Goal: Task Accomplishment & Management: Use online tool/utility

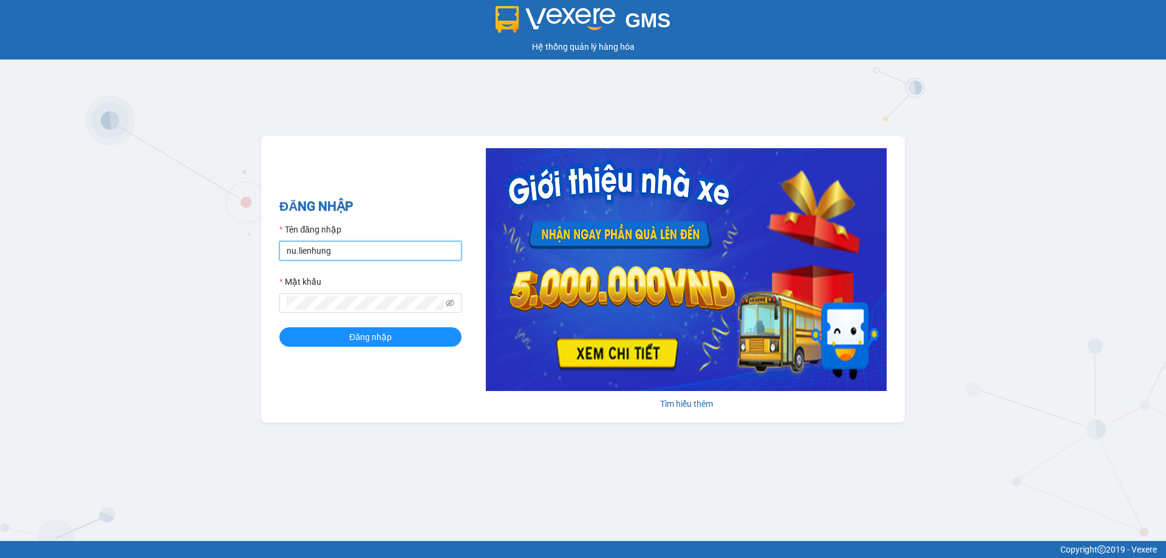
click at [347, 252] on input "nu.lienhung" at bounding box center [370, 250] width 182 height 19
type input "tampr.lienhung"
click at [356, 335] on span "Đăng nhập" at bounding box center [370, 336] width 43 height 13
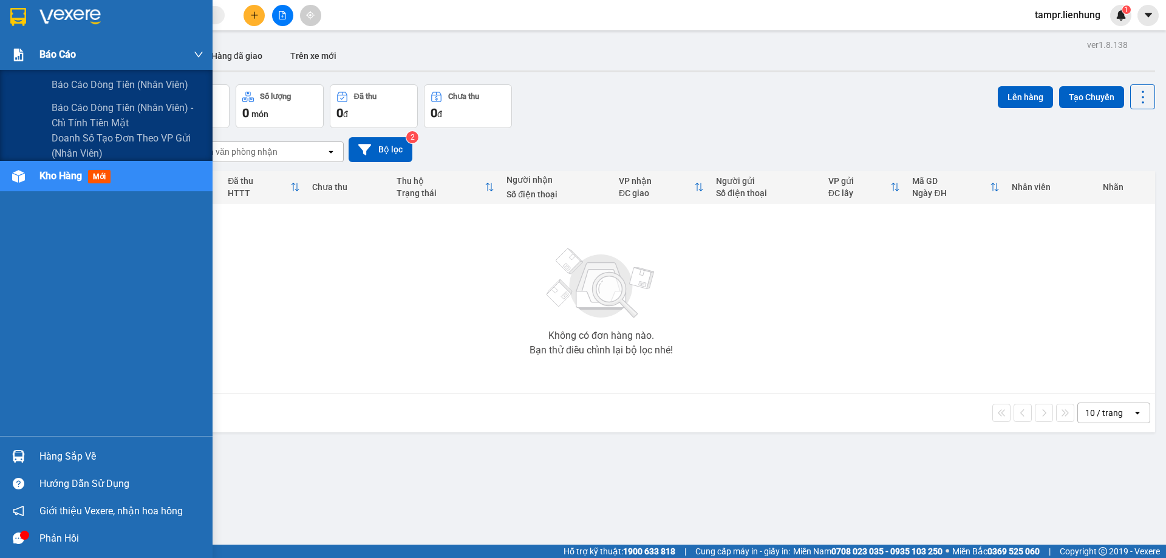
click at [56, 56] on span "Báo cáo" at bounding box center [57, 54] width 36 height 15
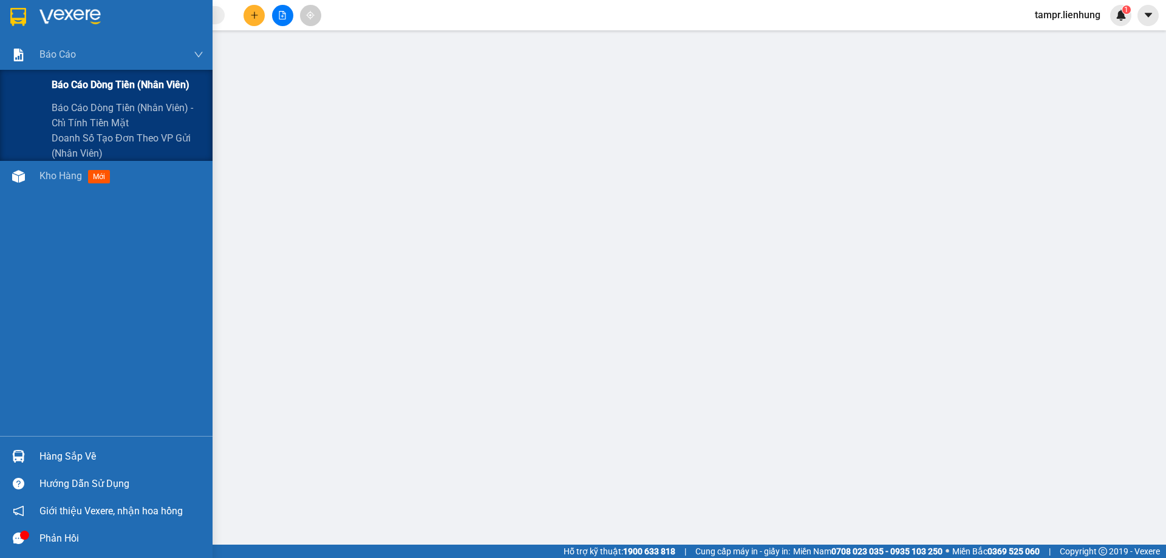
click at [72, 85] on span "Báo cáo dòng tiền (nhân viên)" at bounding box center [121, 84] width 138 height 15
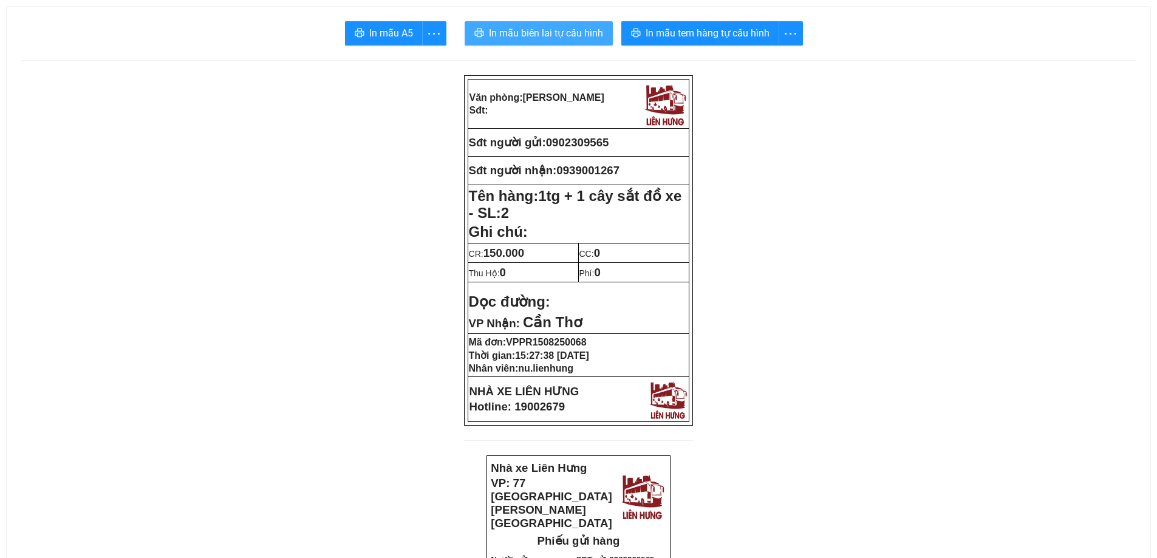
click at [577, 35] on span "In mẫu biên lai tự cấu hình" at bounding box center [546, 33] width 114 height 15
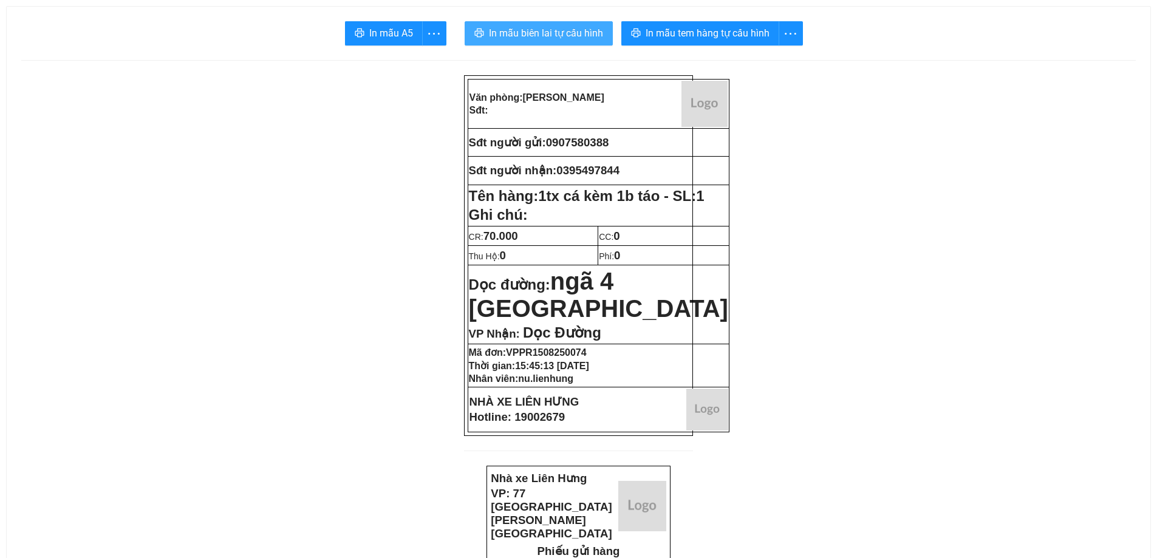
click at [556, 42] on button "In mẫu biên lai tự cấu hình" at bounding box center [539, 33] width 148 height 24
